Goal: Feedback & Contribution: Leave review/rating

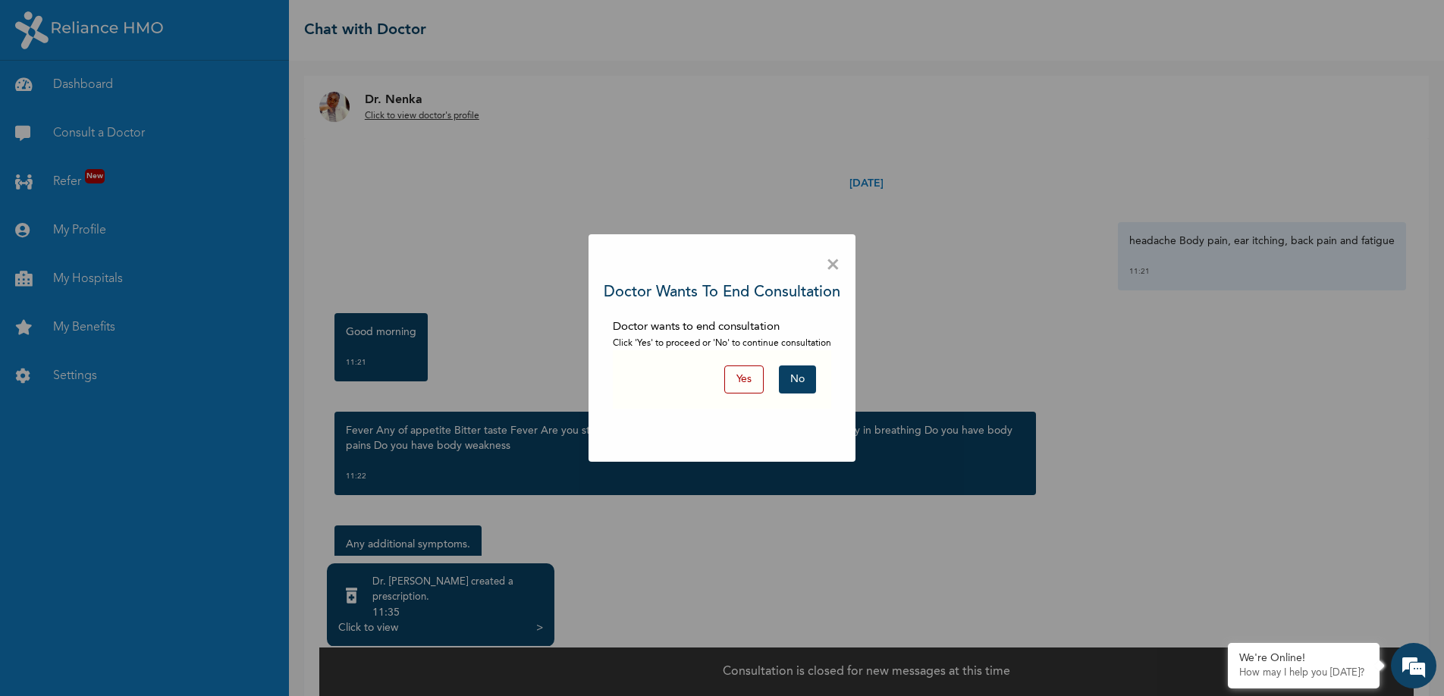
scroll to position [588, 0]
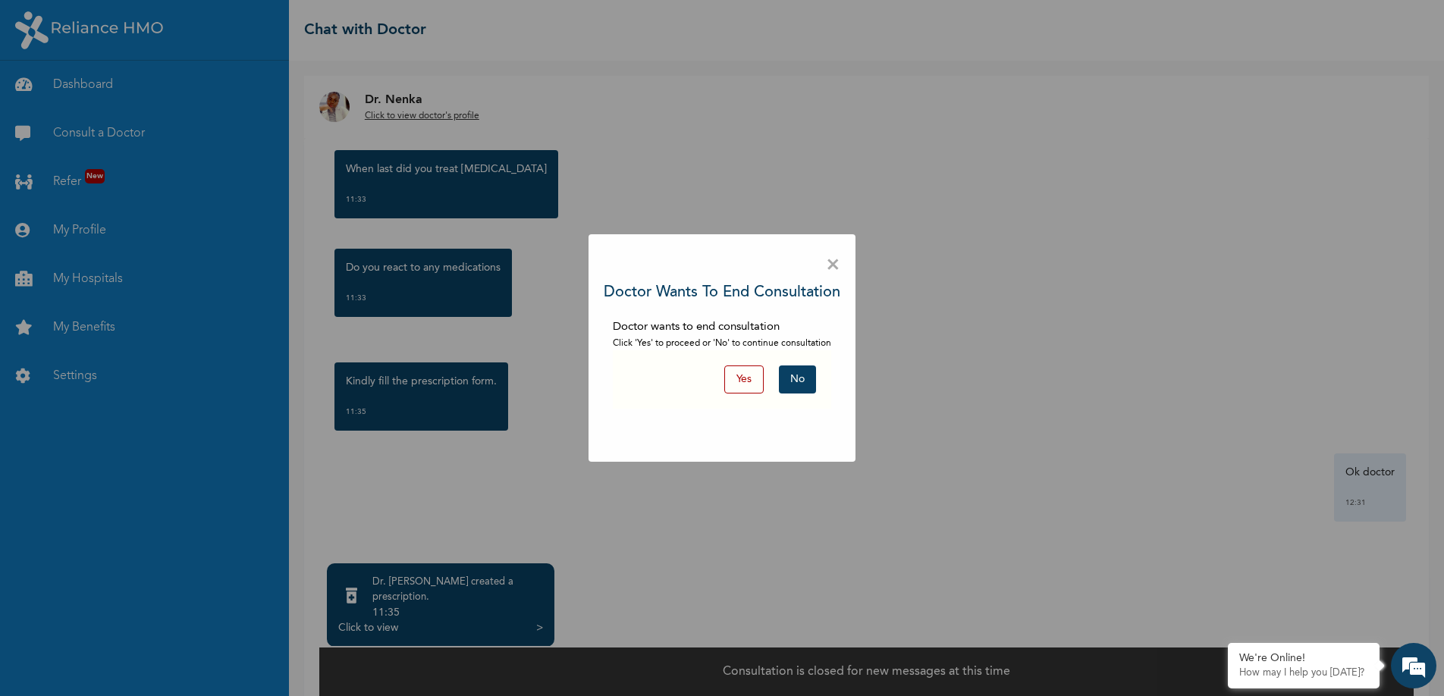
click at [749, 379] on button "Yes" at bounding box center [743, 380] width 39 height 28
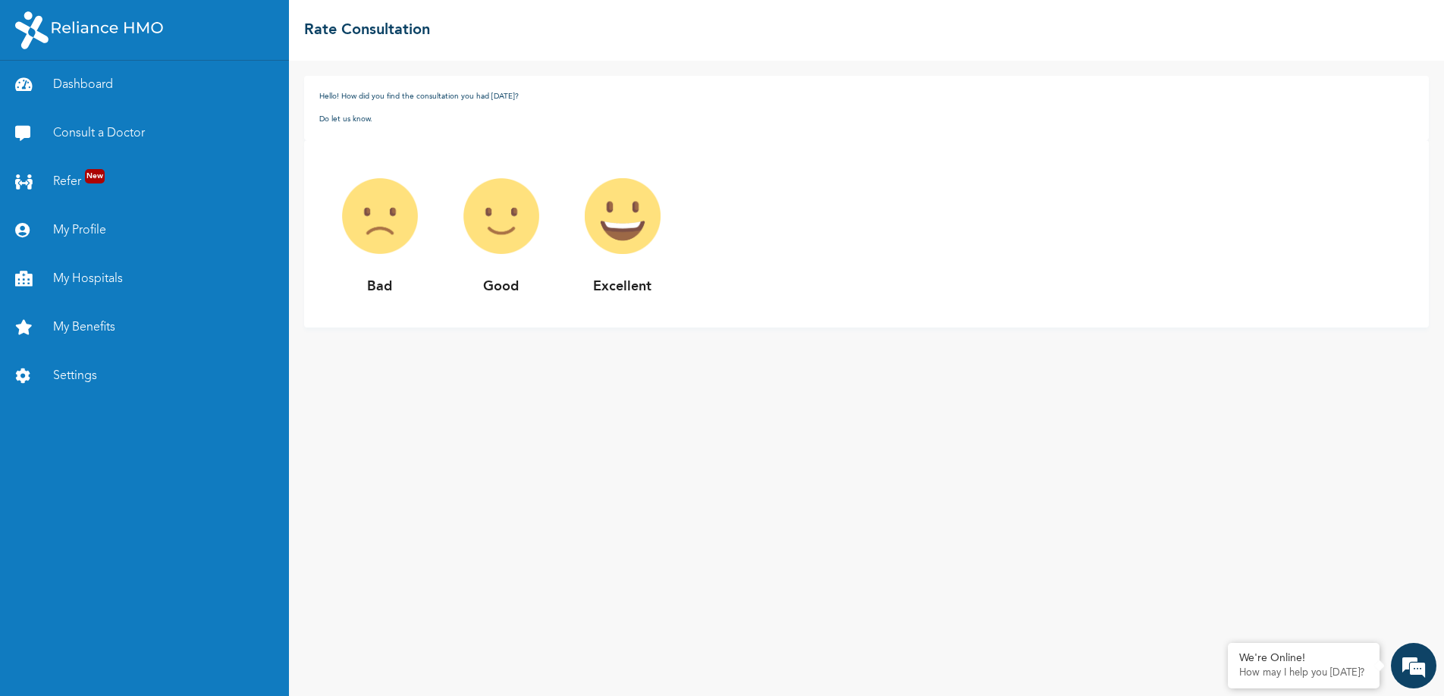
click at [630, 223] on img at bounding box center [622, 216] width 121 height 121
click at [627, 235] on img at bounding box center [622, 216] width 121 height 121
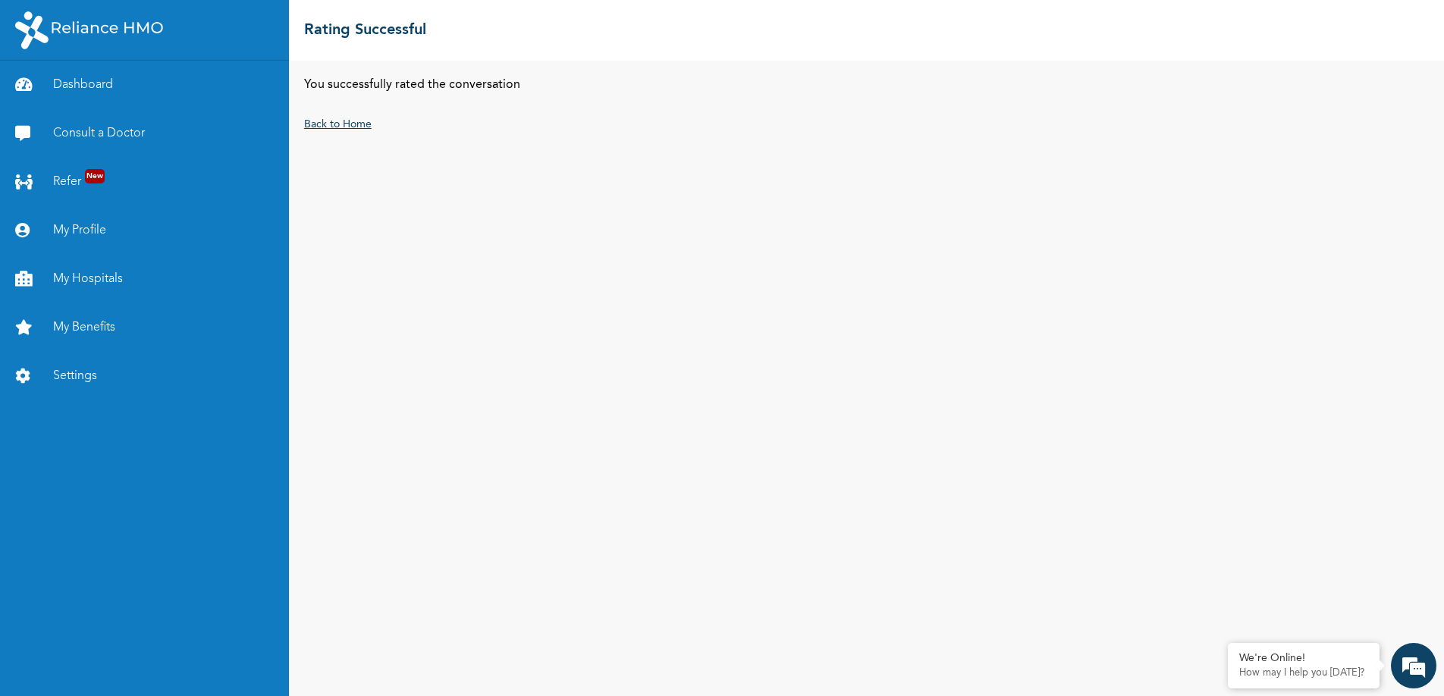
click at [341, 125] on link "Back to Home" at bounding box center [338, 124] width 68 height 11
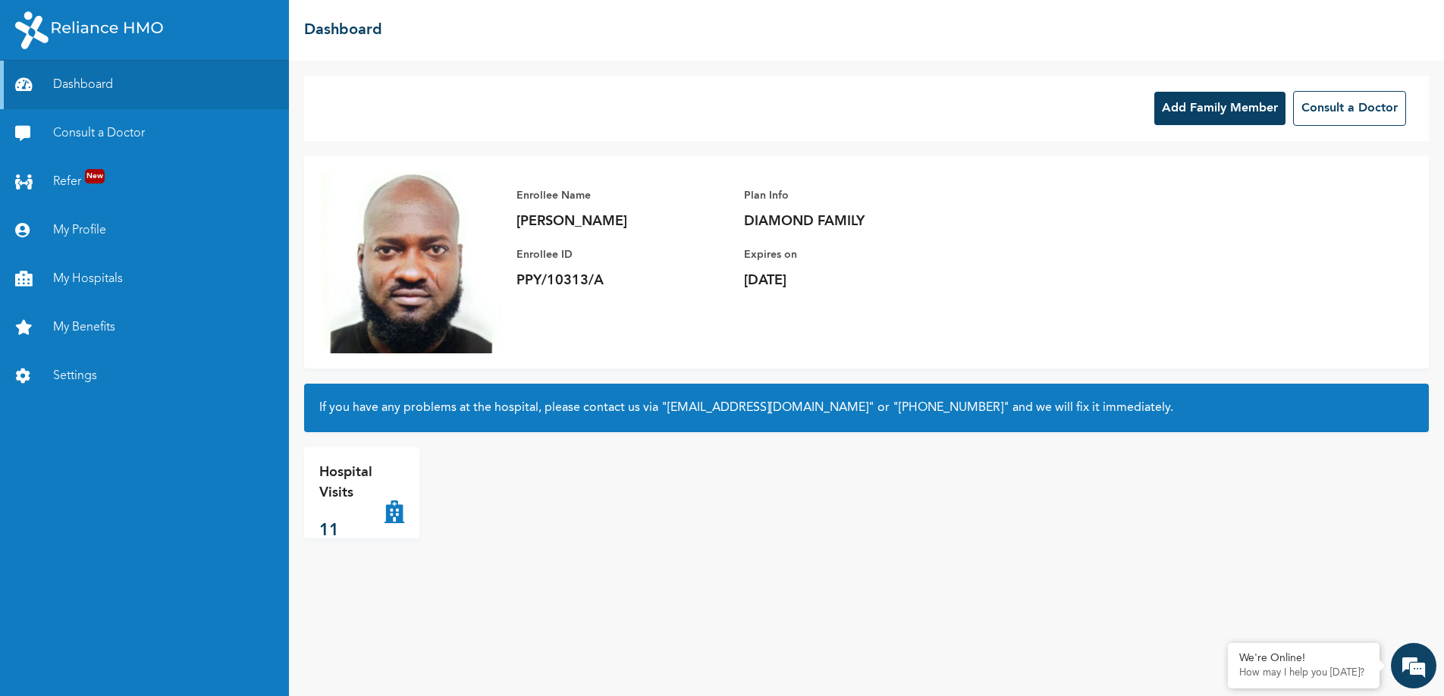
click at [354, 501] on p "Hospital Visits" at bounding box center [351, 483] width 65 height 41
click at [382, 488] on p "Hospital Visits" at bounding box center [351, 483] width 65 height 41
click at [396, 517] on icon at bounding box center [395, 493] width 20 height 61
click at [332, 515] on div "Hospital Visits 11" at bounding box center [351, 493] width 65 height 61
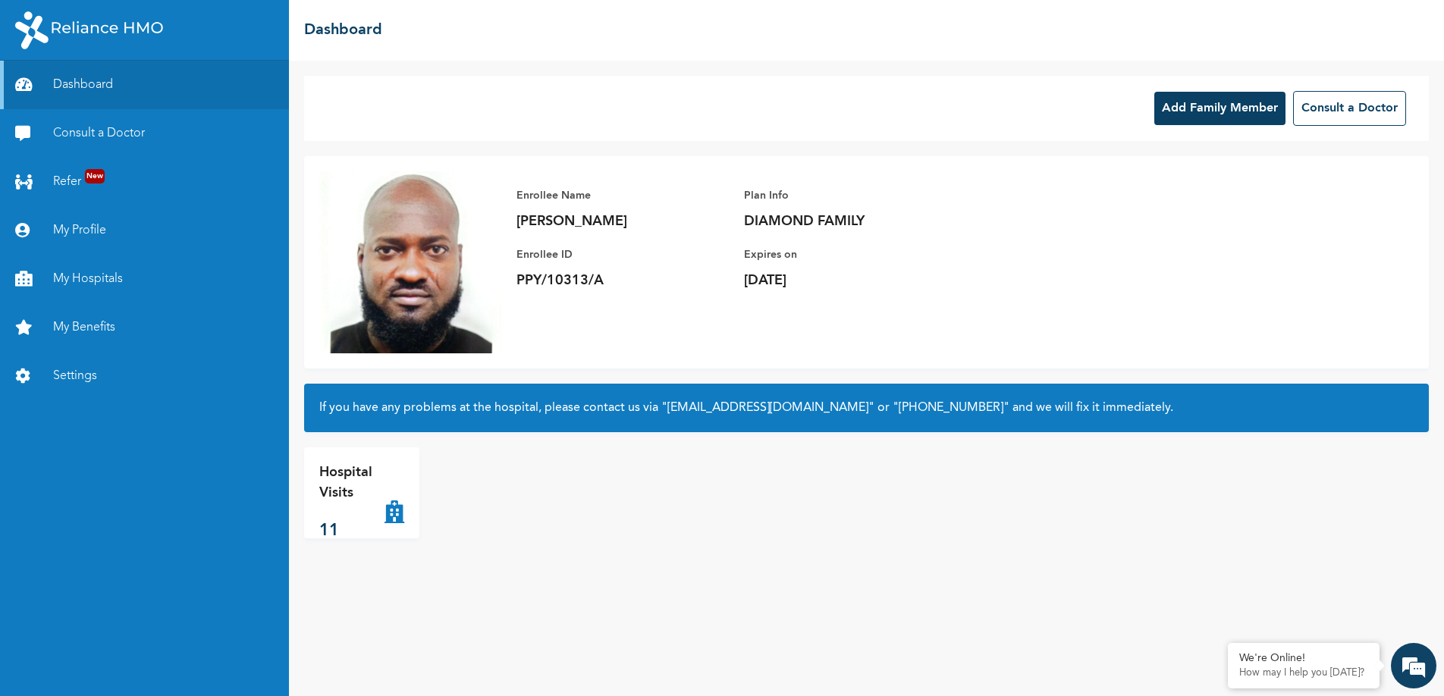
click at [332, 486] on p "Hospital Visits" at bounding box center [351, 483] width 65 height 41
click at [554, 527] on div "Hospital Visits 11" at bounding box center [484, 493] width 360 height 91
click at [1219, 108] on button "Add Family Member" at bounding box center [1220, 108] width 131 height 33
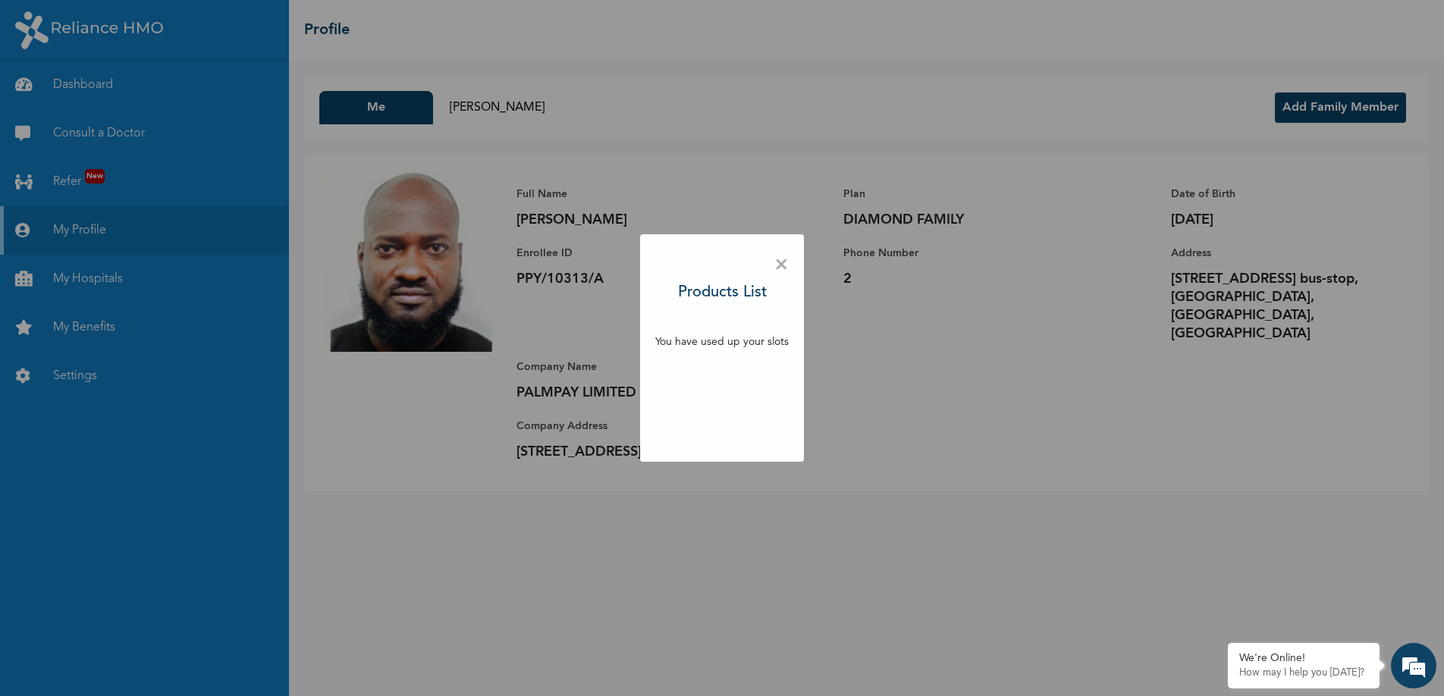
click at [782, 258] on span "×" at bounding box center [782, 266] width 14 height 32
